Goal: Understand process/instructions

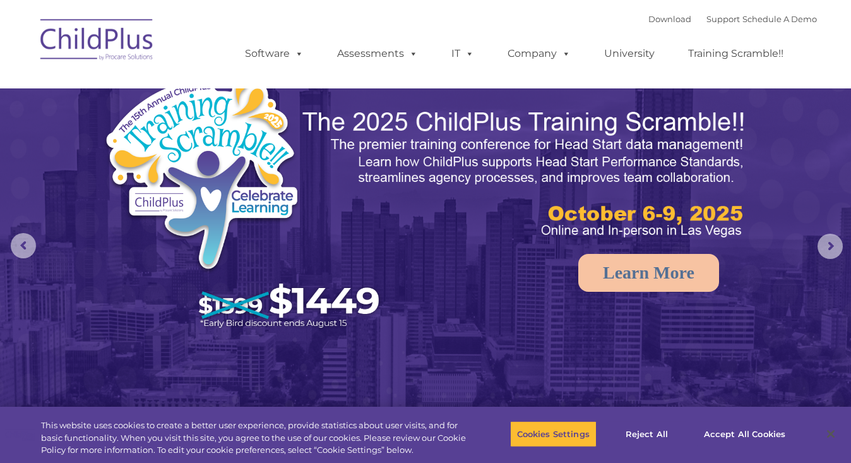
select select "MEDIUM"
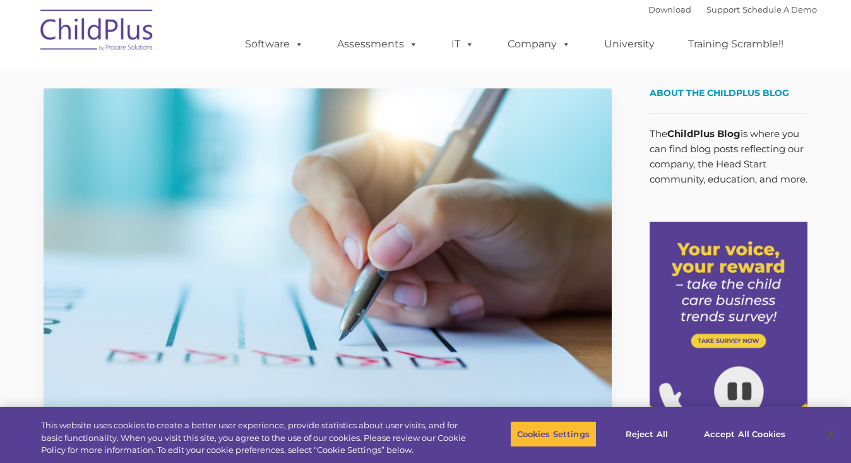
type input ""
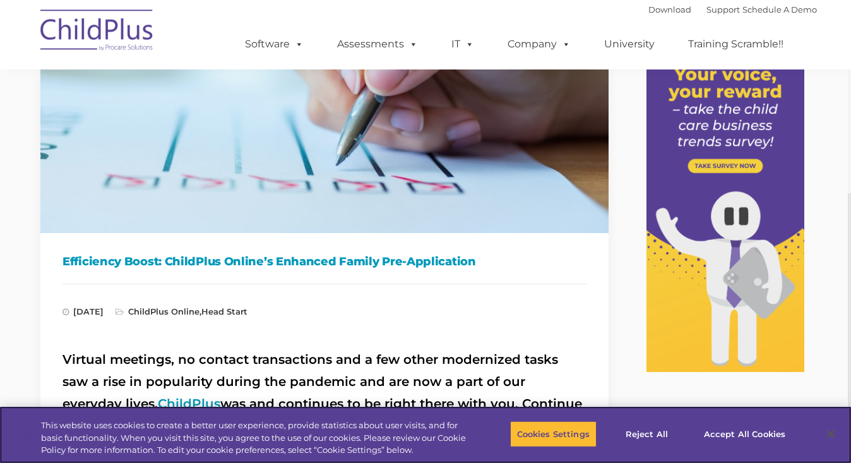
scroll to position [0, 3]
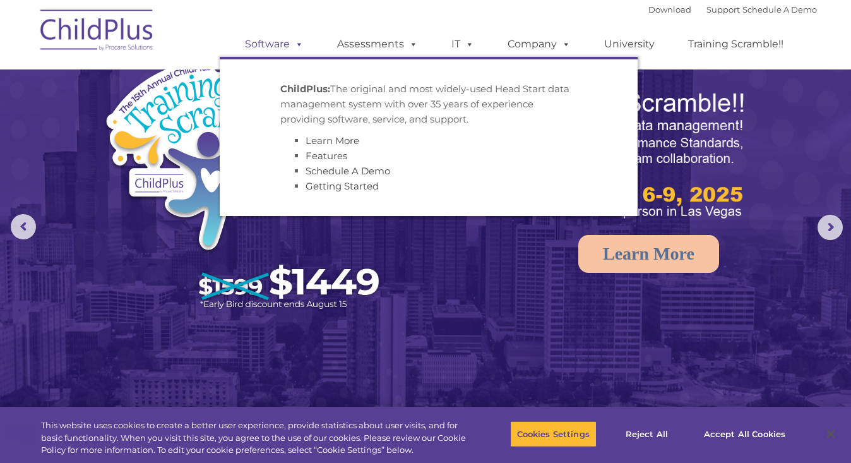
click at [270, 55] on link "Software" at bounding box center [274, 44] width 84 height 25
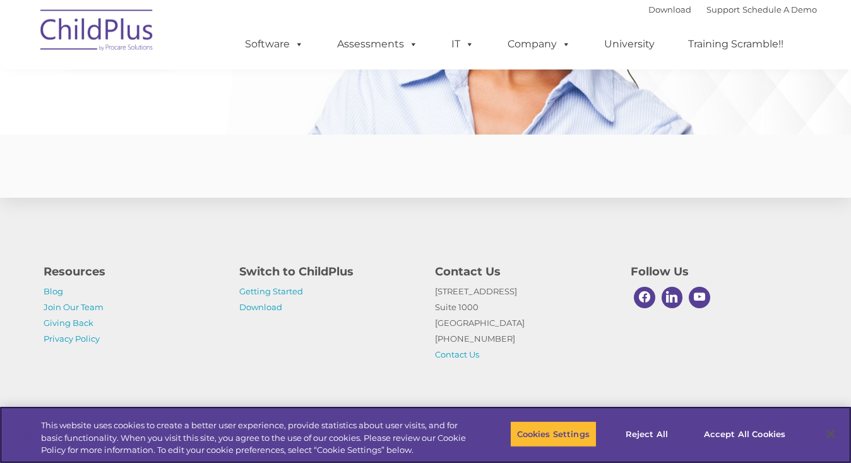
scroll to position [3069, 0]
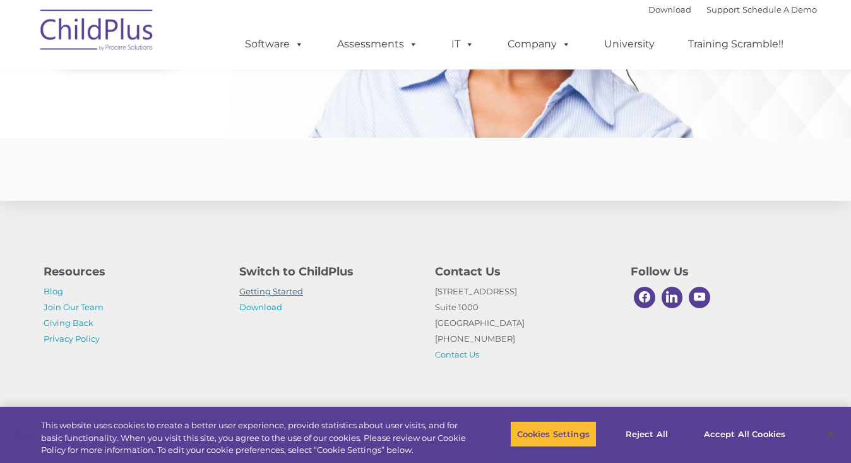
click at [290, 290] on link "Getting Started" at bounding box center [271, 291] width 64 height 10
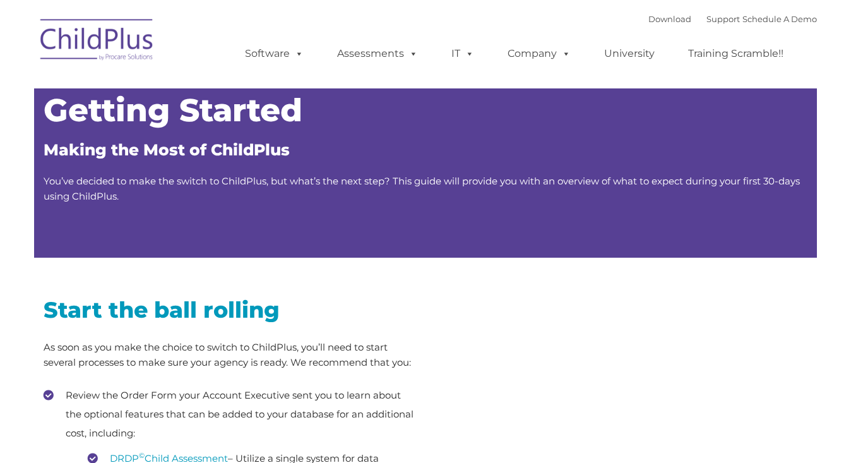
type input ""
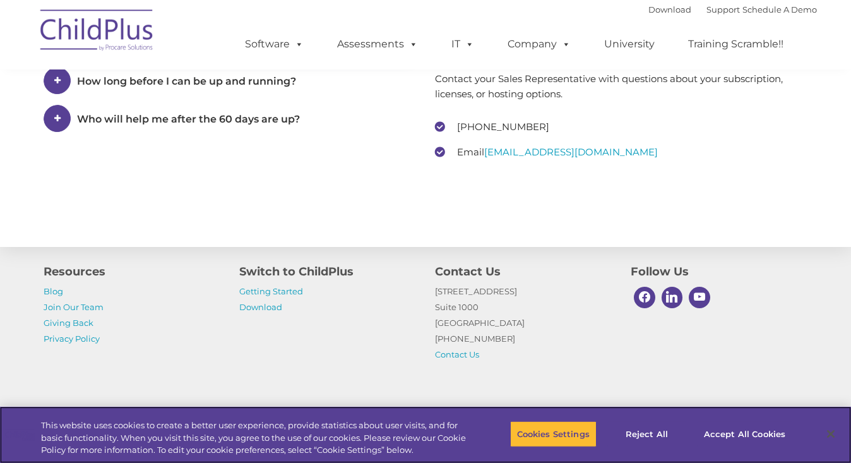
scroll to position [1972, 0]
